Goal: Obtain resource: Download file/media

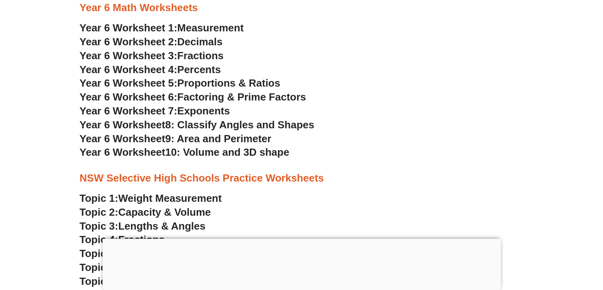
scroll to position [1623, 0]
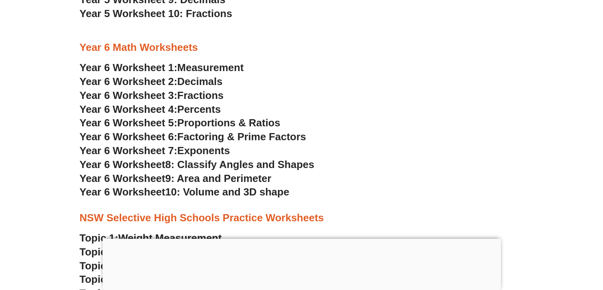
click at [201, 111] on span "Percents" at bounding box center [199, 109] width 44 height 12
click at [215, 71] on span "Measurement" at bounding box center [210, 67] width 67 height 12
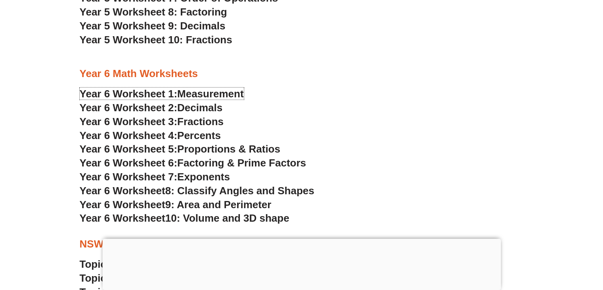
scroll to position [1584, 0]
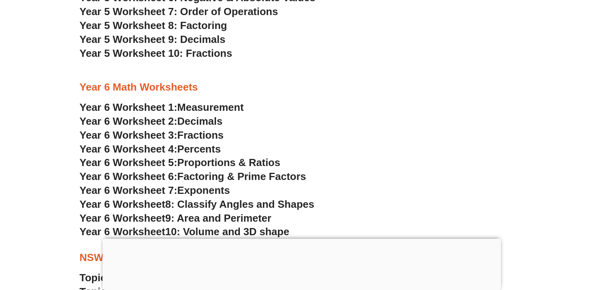
click at [190, 135] on span "Fractions" at bounding box center [200, 135] width 46 height 12
click at [213, 150] on span "Percents" at bounding box center [199, 149] width 44 height 12
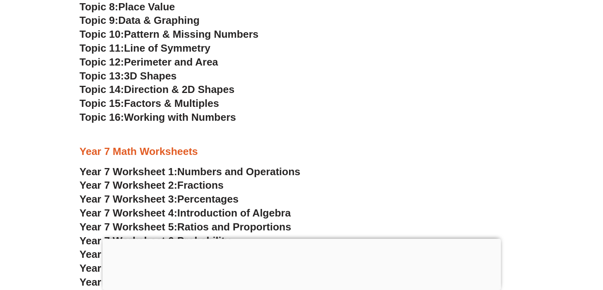
scroll to position [2020, 0]
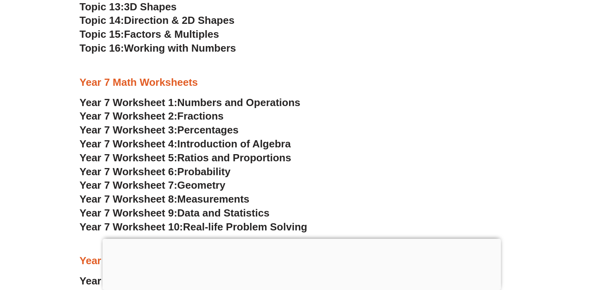
click at [265, 104] on span "Numbers and Operations" at bounding box center [238, 102] width 123 height 12
click at [219, 185] on span "Geometry" at bounding box center [201, 185] width 48 height 12
click at [216, 170] on span "Probability" at bounding box center [203, 171] width 53 height 12
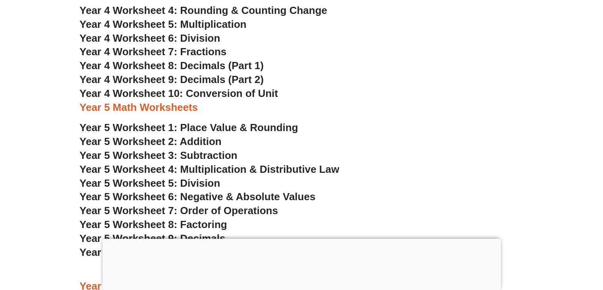
scroll to position [1425, 0]
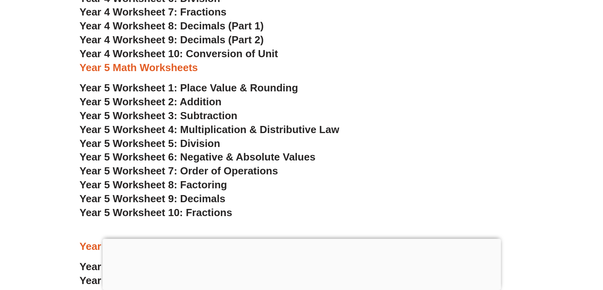
click at [220, 128] on span "Year 5 Worksheet 4: Multiplication & Distributive Law" at bounding box center [210, 129] width 260 height 12
click at [192, 142] on span "Year 5 Worksheet 5: Division" at bounding box center [150, 143] width 141 height 12
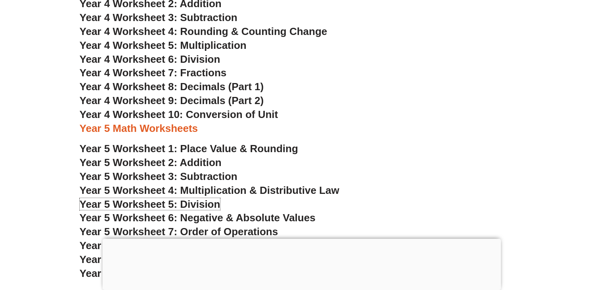
scroll to position [1266, 0]
